Goal: Register for event/course

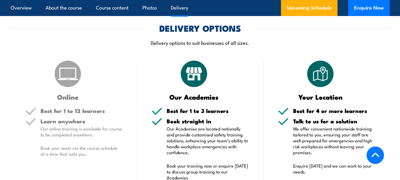
scroll to position [790, 0]
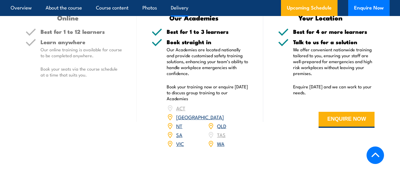
click at [224, 113] on link "[GEOGRAPHIC_DATA]" at bounding box center [200, 116] width 48 height 7
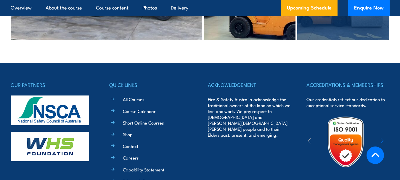
scroll to position [1579, 0]
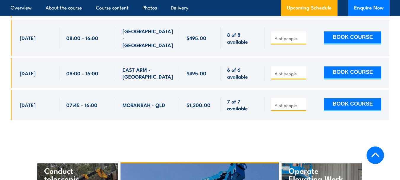
scroll to position [1896, 0]
